Goal: Transaction & Acquisition: Purchase product/service

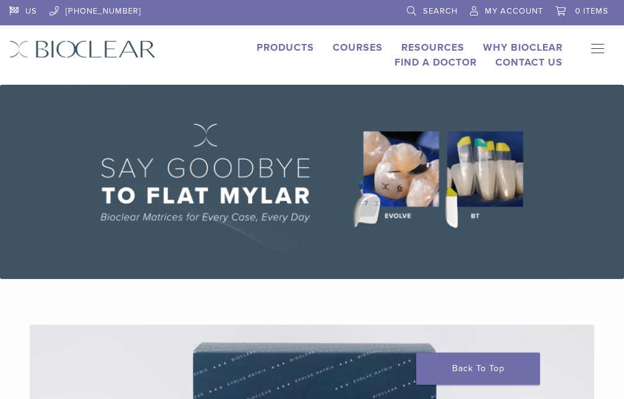
click at [256, 43] on link "Products" at bounding box center [284, 47] width 57 height 12
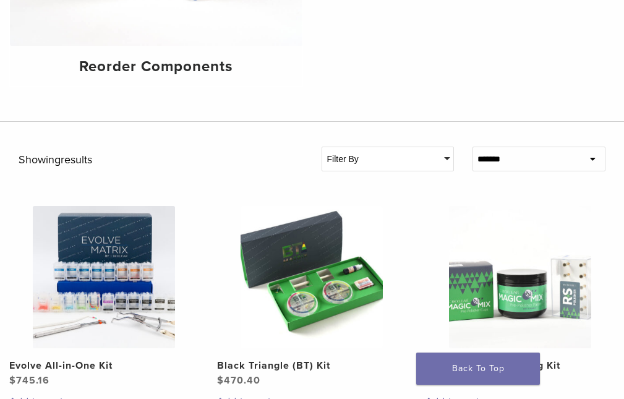
scroll to position [537, 0]
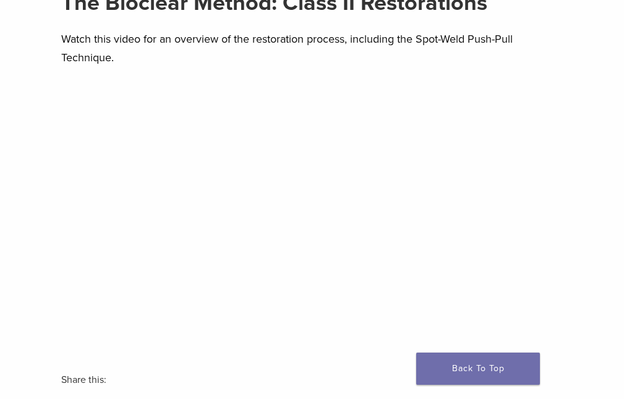
scroll to position [142, 0]
